Goal: Check status: Check status

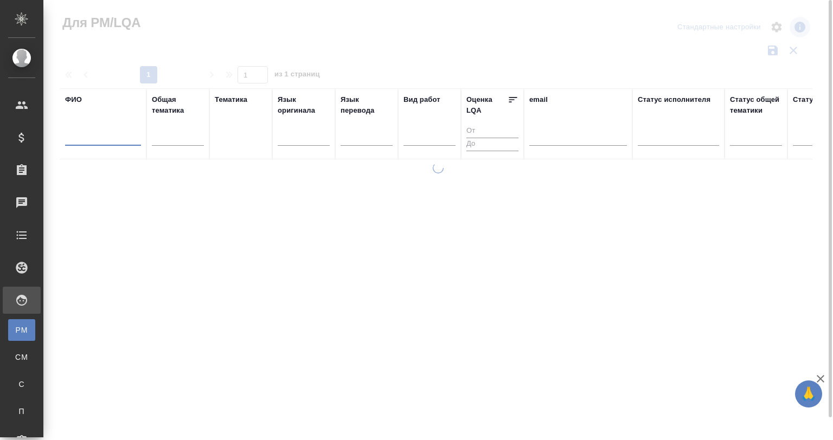
click at [101, 143] on input "text" at bounding box center [103, 139] width 76 height 14
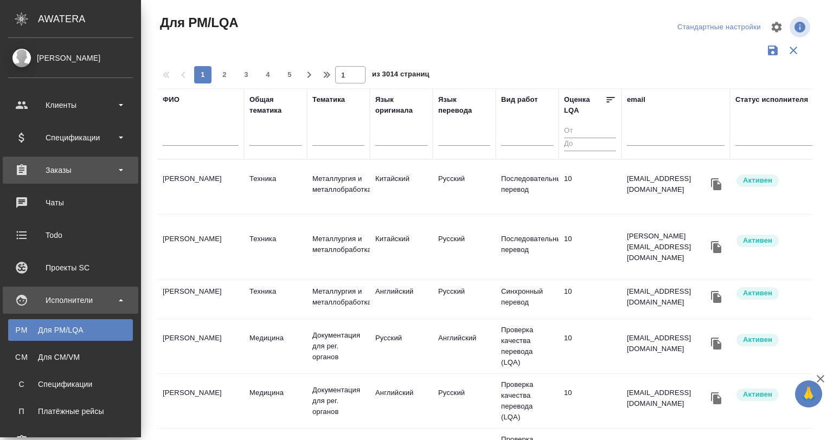
click at [77, 174] on div "Заказы" at bounding box center [70, 170] width 125 height 16
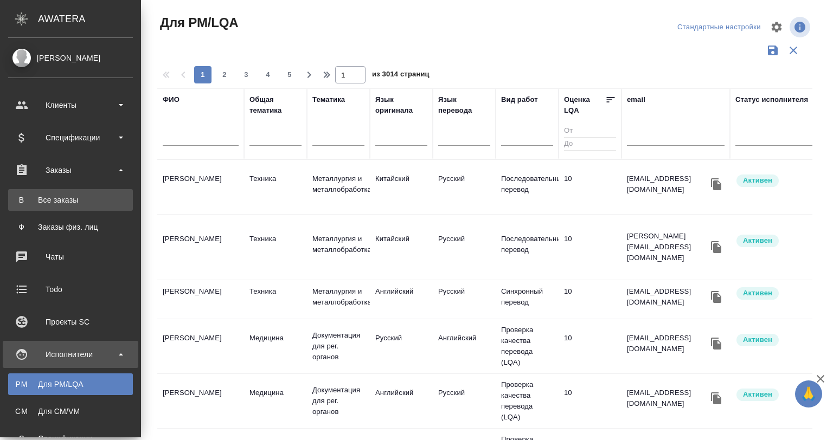
click at [71, 197] on div "Все заказы" at bounding box center [71, 200] width 114 height 11
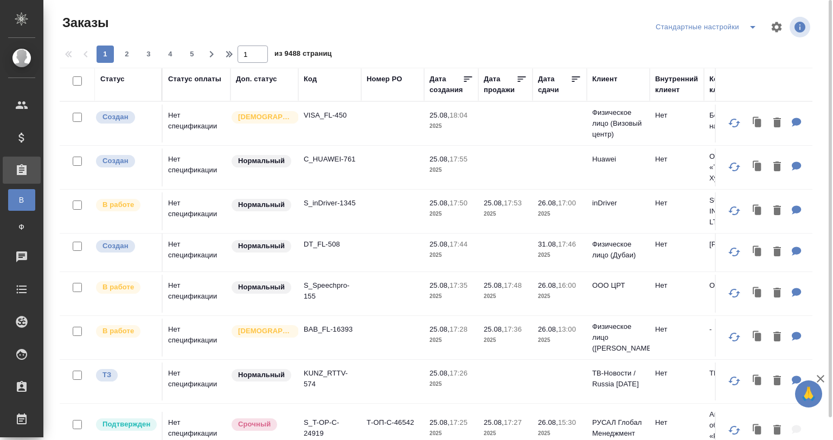
click at [183, 117] on td "Нет спецификации" at bounding box center [197, 124] width 68 height 38
click at [184, 117] on td "Нет спецификации" at bounding box center [197, 124] width 68 height 38
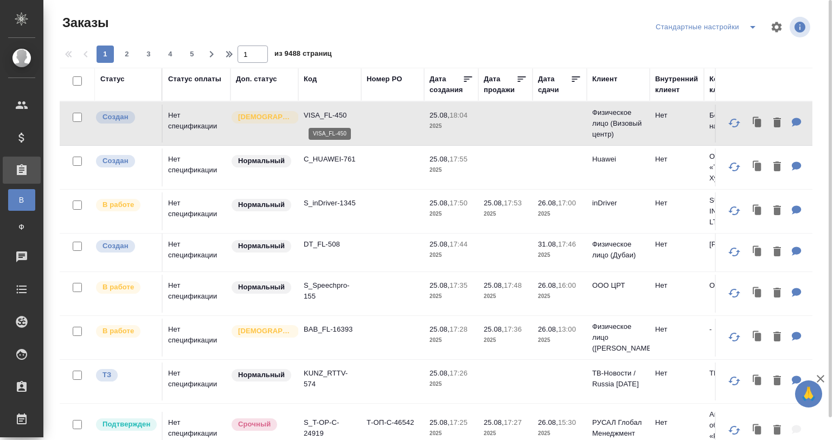
click at [332, 119] on p "VISA_FL-450" at bounding box center [330, 115] width 52 height 11
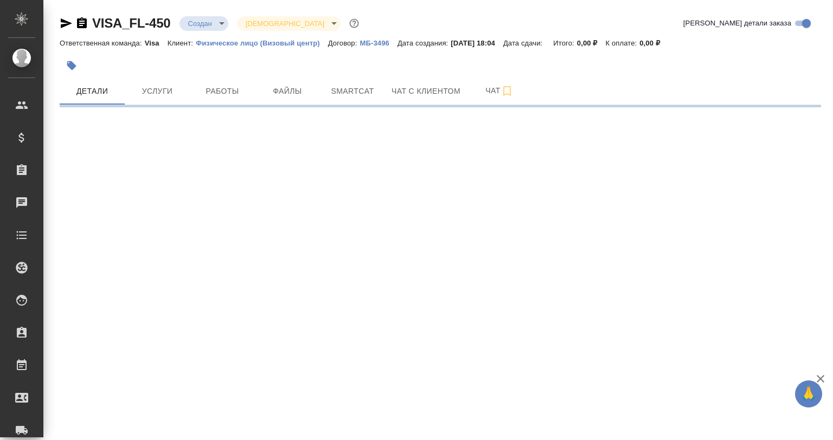
select select "RU"
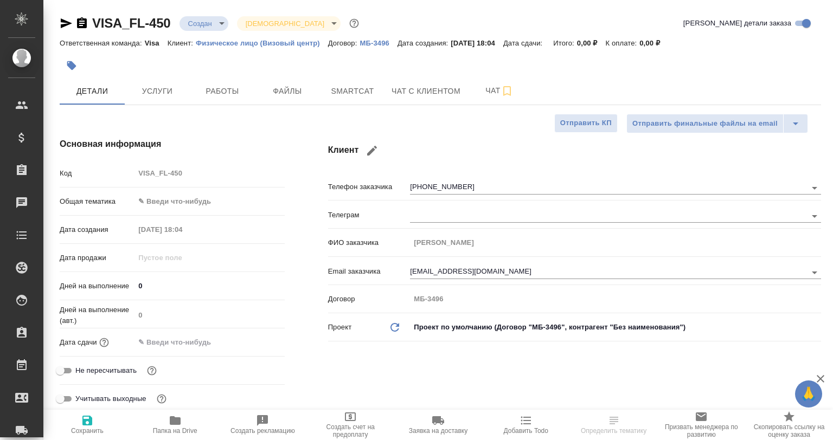
type textarea "x"
click at [188, 207] on body "🙏 .cls-1 fill:#fff; AWATERA Gvozdikov Andrey Клиенты Спецификации Заказы Чаты T…" at bounding box center [416, 264] width 833 height 528
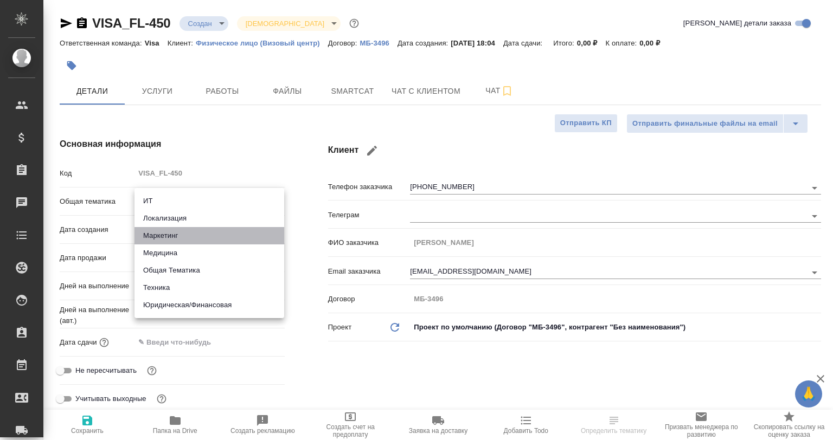
click at [182, 241] on li "Маркетинг" at bounding box center [210, 235] width 150 height 17
type input "marketing"
type textarea "x"
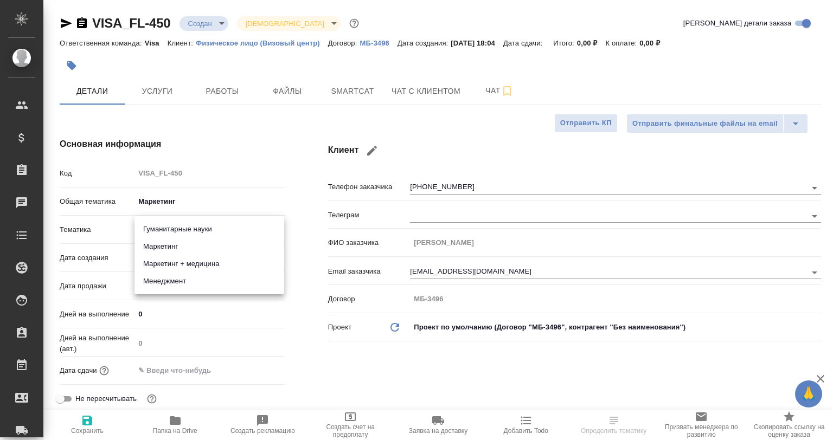
click at [162, 233] on body "🙏 .cls-1 fill:#fff; AWATERA Gvozdikov Andrey Клиенты Спецификации Заказы 0 Чаты…" at bounding box center [416, 264] width 833 height 528
click at [161, 199] on div at bounding box center [416, 220] width 833 height 440
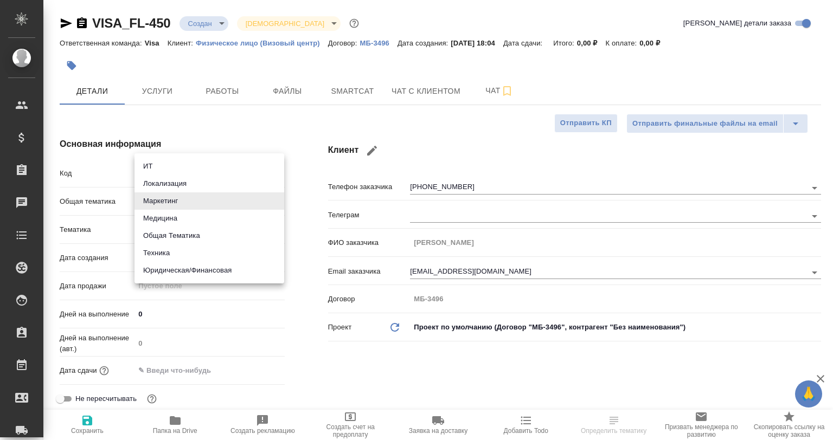
click at [149, 195] on body "🙏 .cls-1 fill:#fff; AWATERA Gvozdikov Andrey Клиенты Спецификации Заказы 0 Чаты…" at bounding box center [416, 264] width 833 height 528
click at [175, 265] on li "Юридическая/Финансовая" at bounding box center [210, 270] width 150 height 17
type input "yr-fn"
type textarea "x"
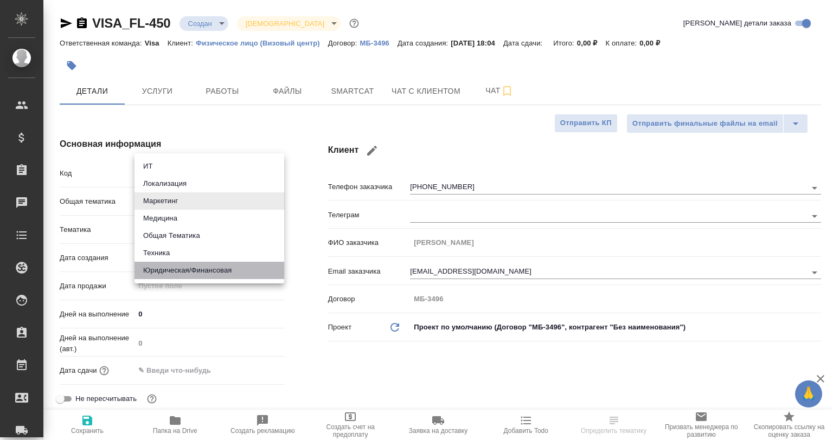
type textarea "x"
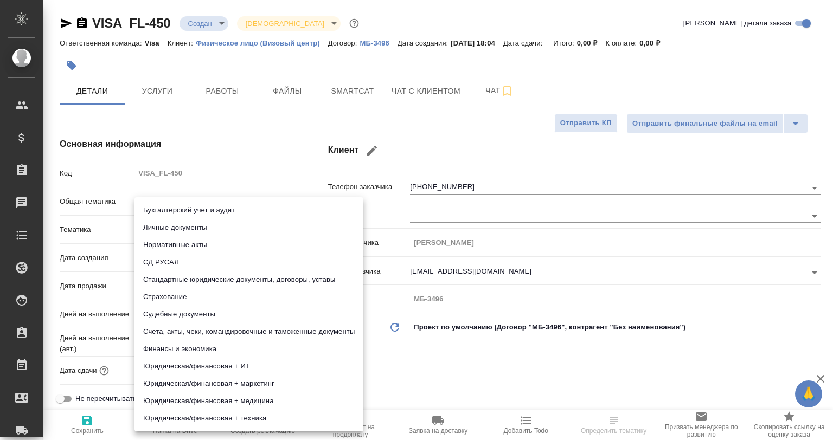
click at [169, 221] on body "🙏 .cls-1 fill:#fff; AWATERA Gvozdikov Andrey Клиенты Спецификации Заказы 0 Чаты…" at bounding box center [416, 264] width 833 height 528
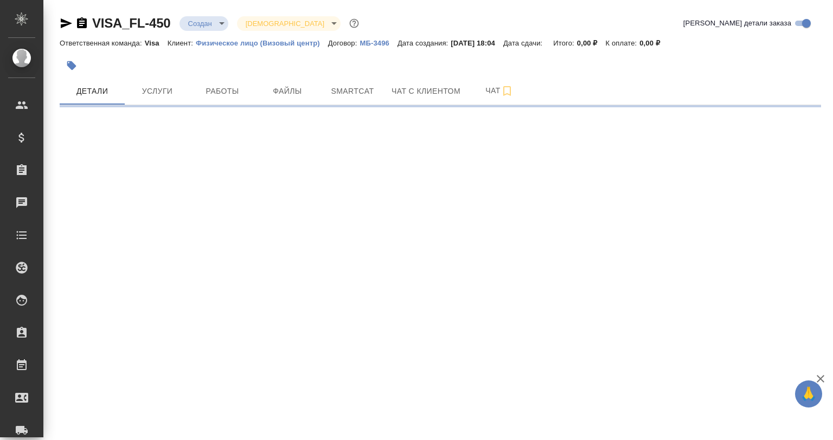
select select "RU"
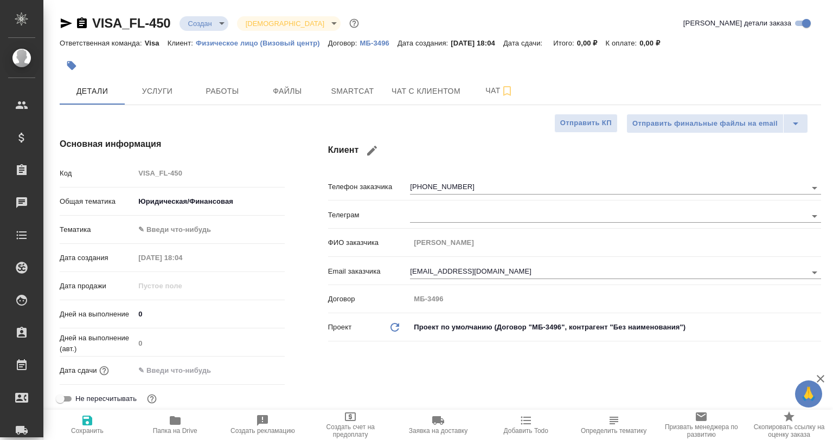
type textarea "x"
click at [189, 202] on body "🙏 .cls-1 fill:#fff; AWATERA Gvozdikov Andrey Клиенты Спецификации Заказы 0 Чаты…" at bounding box center [416, 264] width 833 height 528
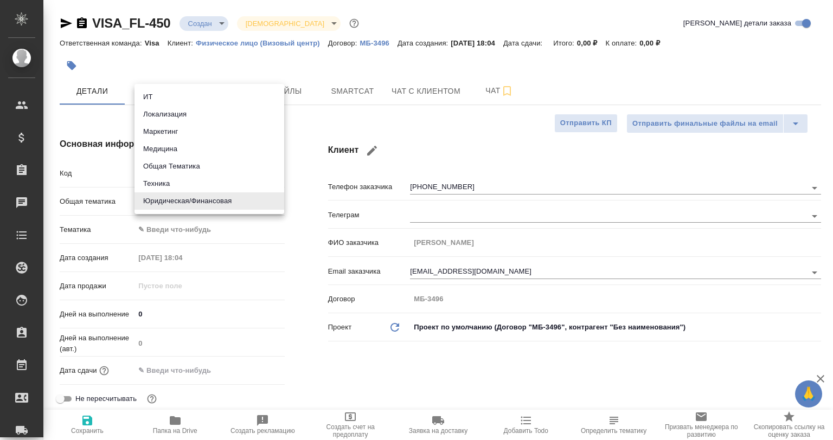
drag, startPoint x: 188, startPoint y: 222, endPoint x: 184, endPoint y: 241, distance: 19.3
click at [186, 234] on div at bounding box center [416, 220] width 833 height 440
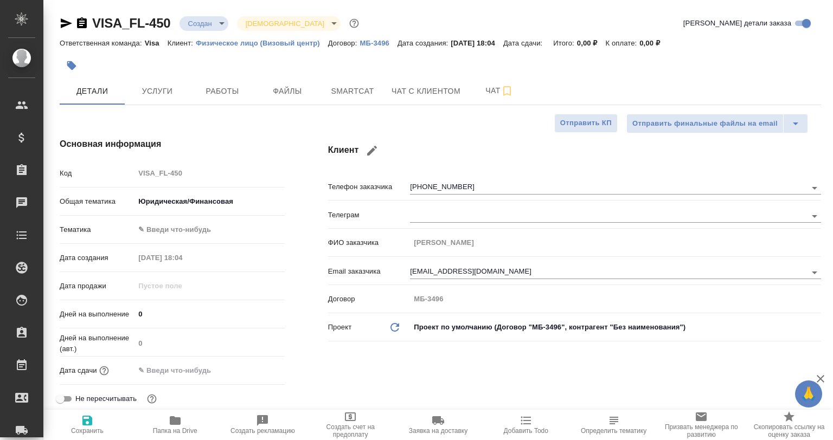
click at [180, 229] on body "🙏 .cls-1 fill:#fff; AWATERA Gvozdikov Andrey Клиенты Спецификации Заказы 0 Чаты…" at bounding box center [416, 264] width 833 height 528
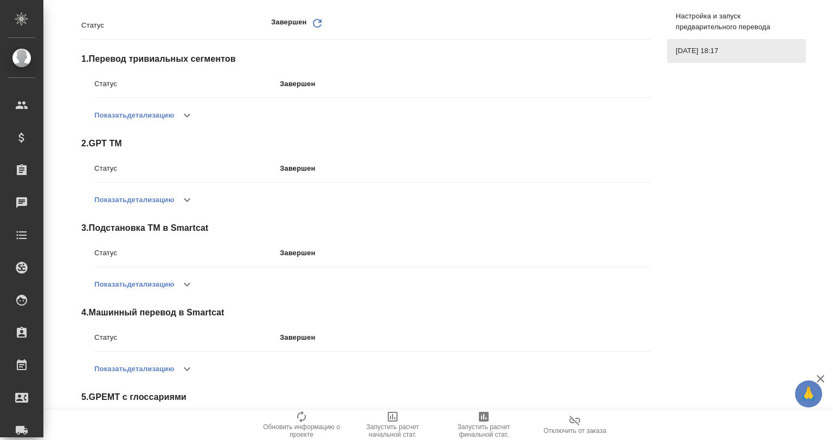
scroll to position [180, 0]
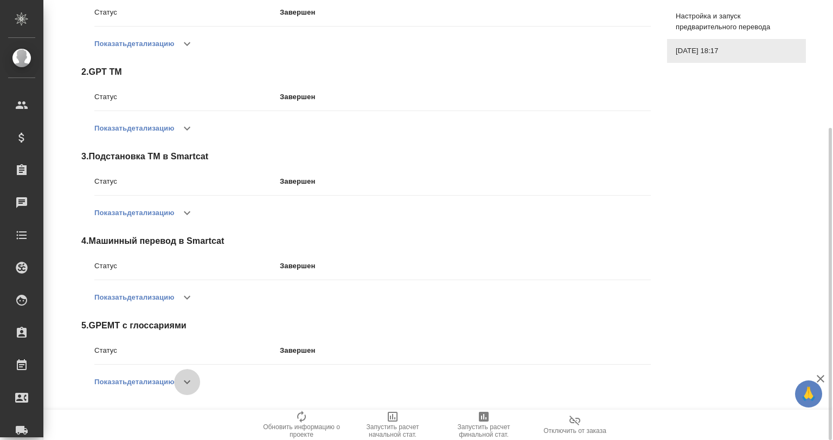
click at [191, 378] on icon "button" at bounding box center [187, 382] width 13 height 13
